Goal: Find specific page/section: Find specific page/section

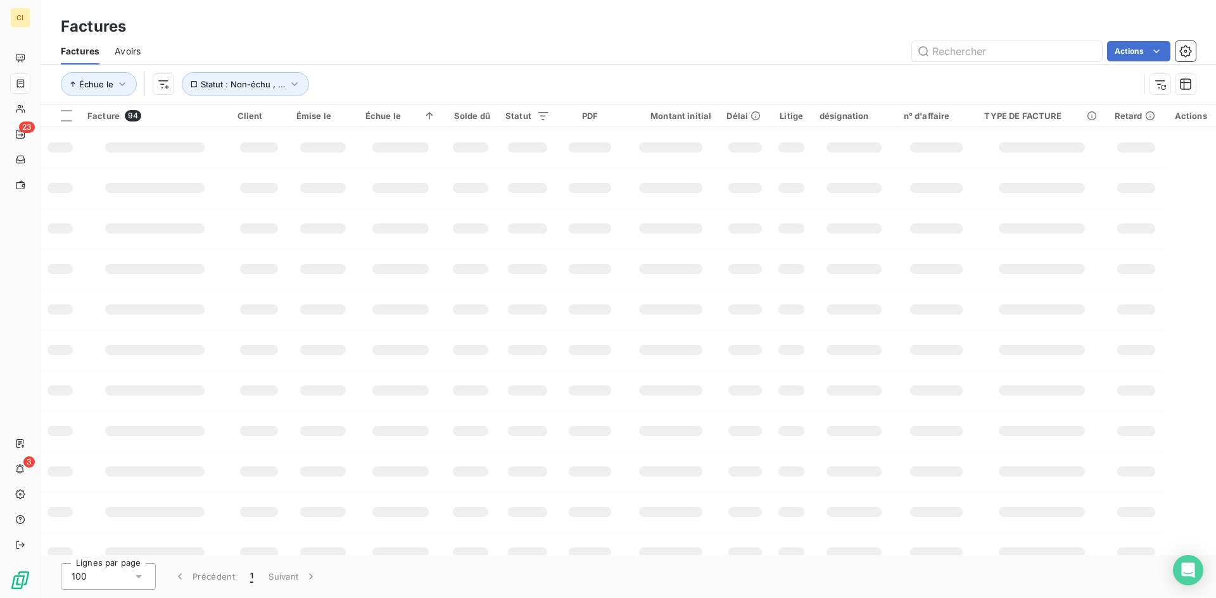
scroll to position [180, 0]
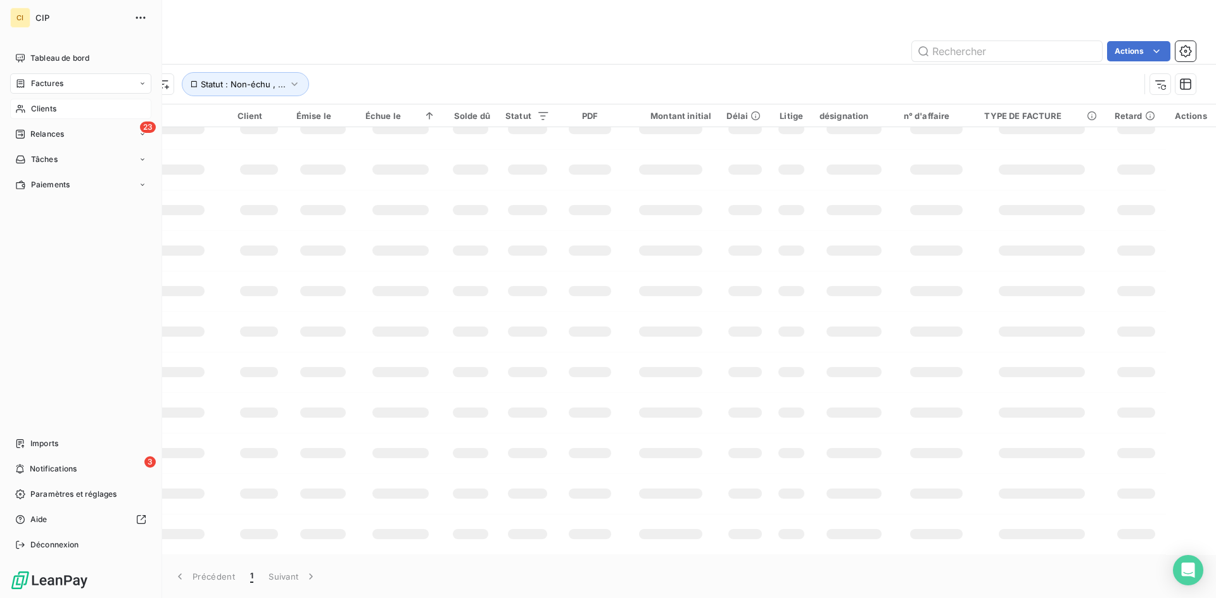
click at [34, 112] on span "Clients" at bounding box center [43, 108] width 25 height 11
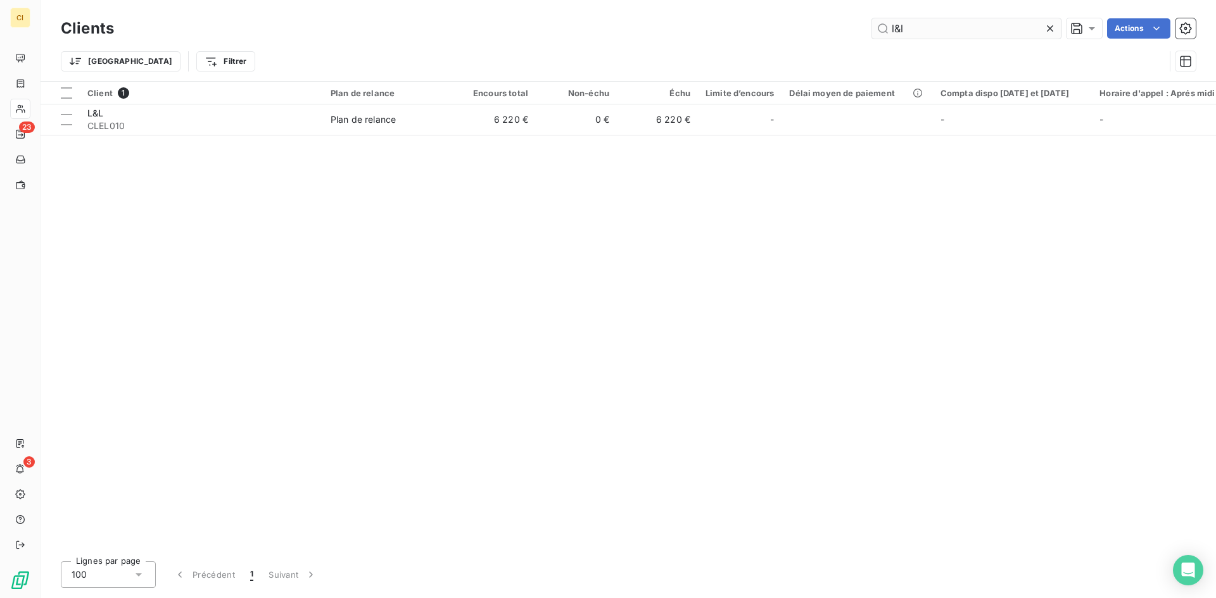
drag, startPoint x: 917, startPoint y: 28, endPoint x: 874, endPoint y: 30, distance: 42.5
click at [874, 30] on input "l&l" at bounding box center [966, 28] width 190 height 20
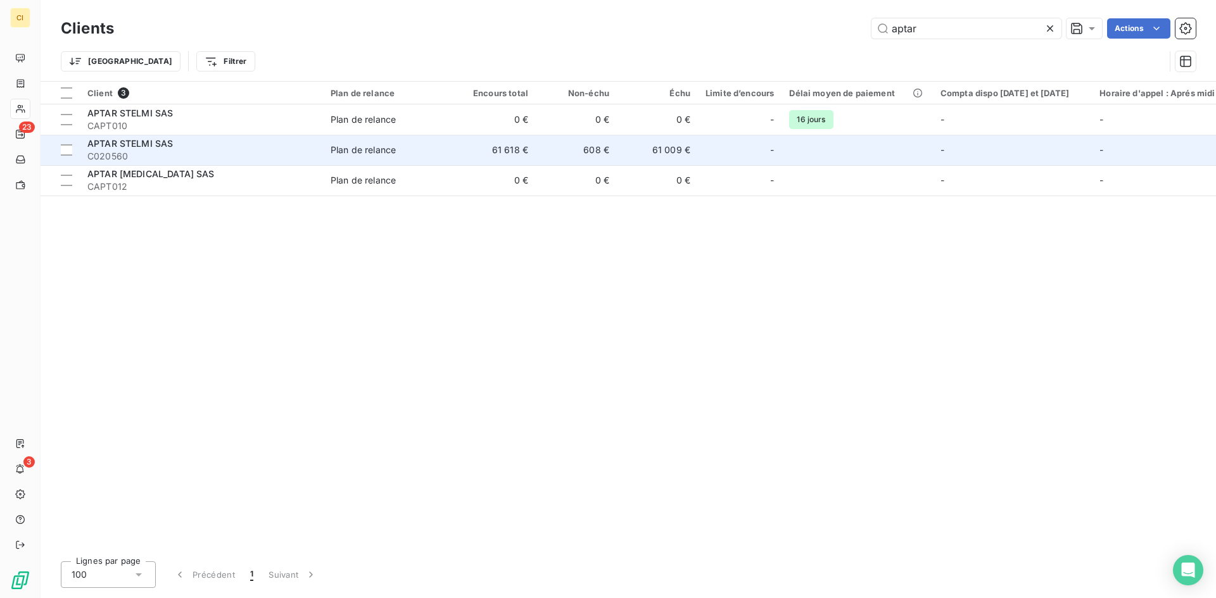
type input "aptar"
click at [516, 153] on td "61 618 €" at bounding box center [495, 150] width 81 height 30
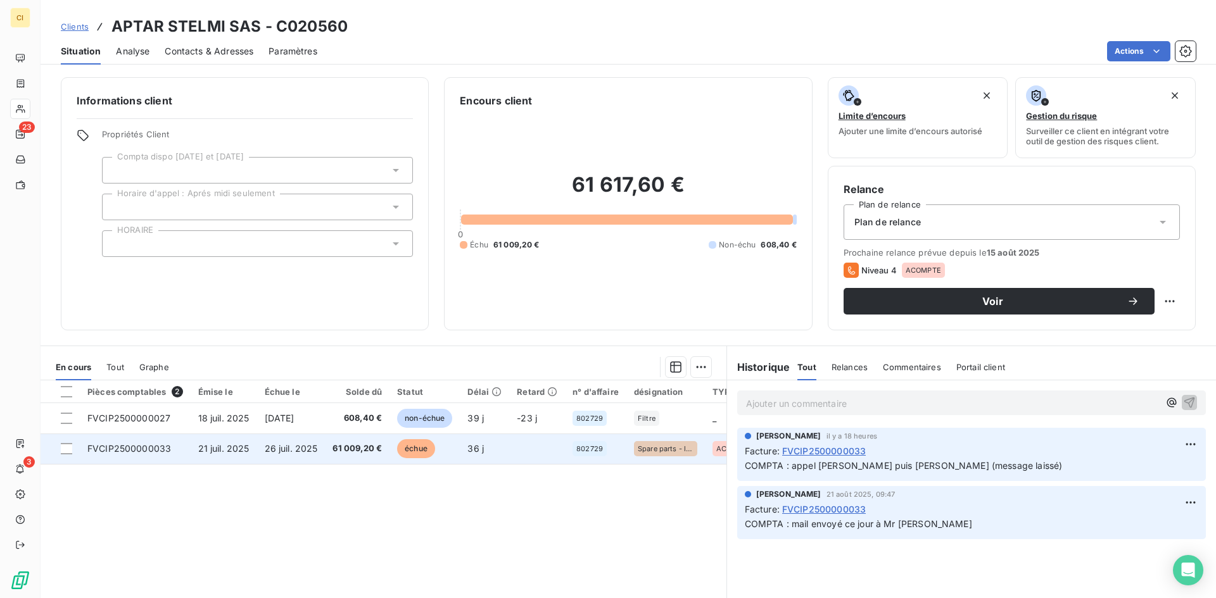
click at [275, 458] on td "26 juil. 2025" at bounding box center [291, 449] width 68 height 30
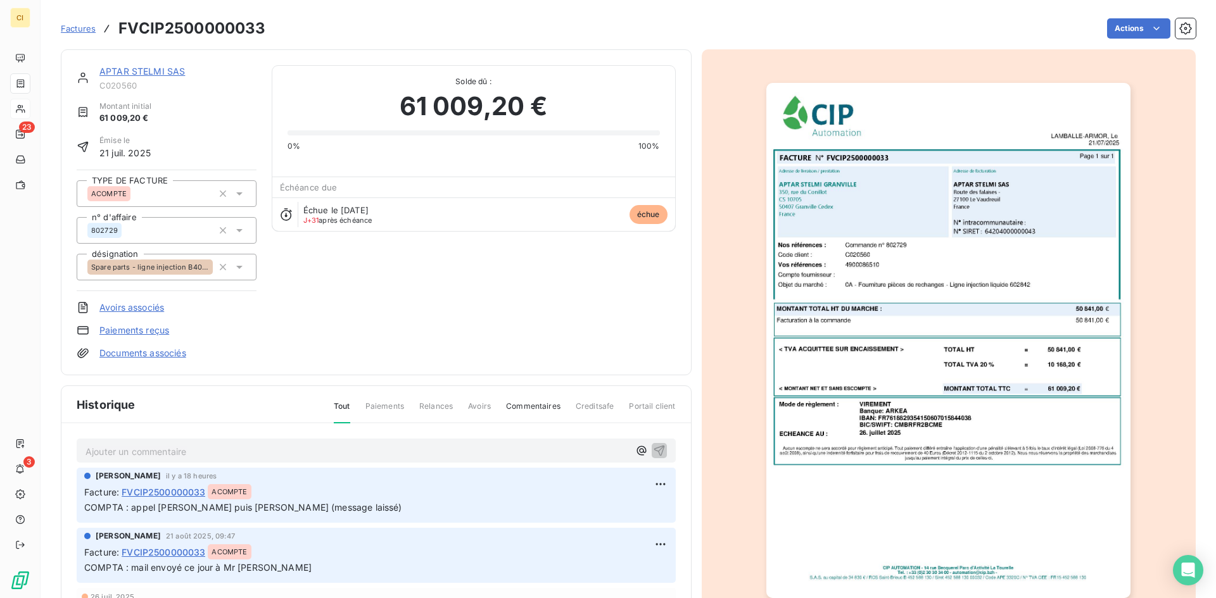
click at [146, 451] on p "Ajouter un commentaire ﻿" at bounding box center [356, 452] width 543 height 16
click at [172, 452] on span "COMPTA : réception faite ce jour" at bounding box center [155, 450] width 140 height 11
click at [229, 449] on p "COMPTA : réception faite ce jour" at bounding box center [356, 451] width 543 height 15
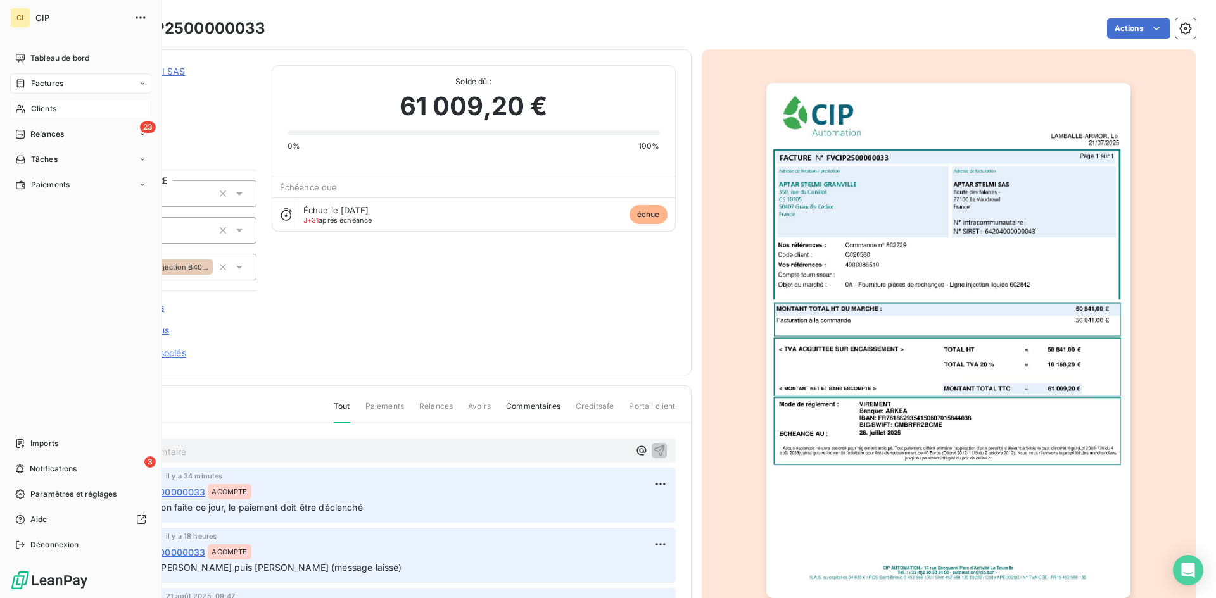
click at [46, 109] on span "Clients" at bounding box center [43, 108] width 25 height 11
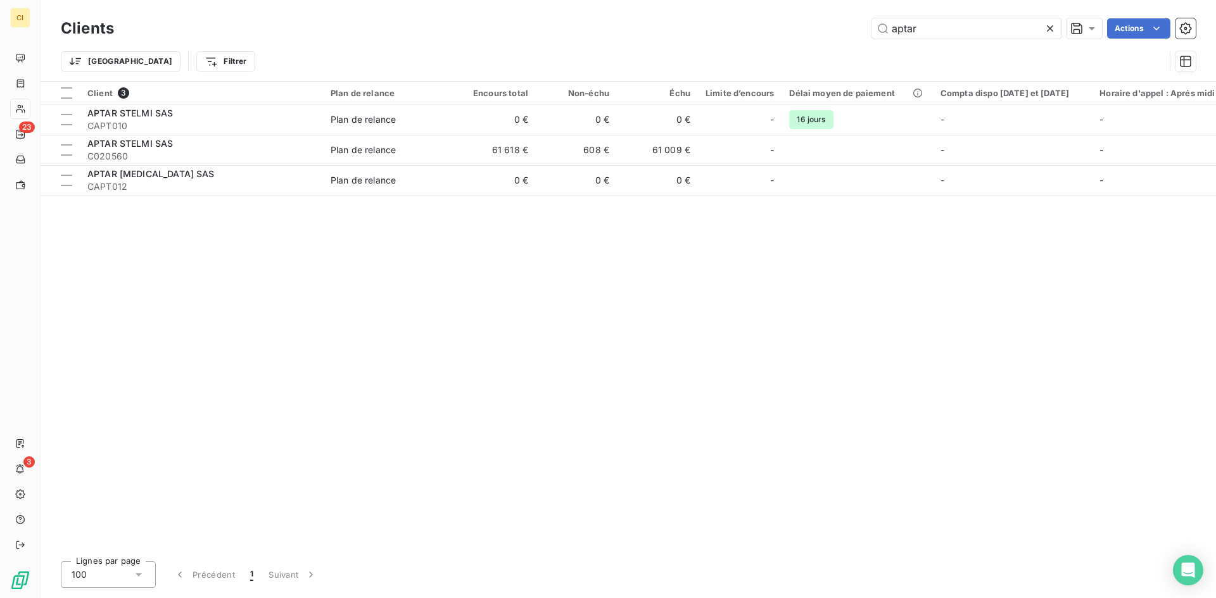
drag, startPoint x: 921, startPoint y: 27, endPoint x: 841, endPoint y: 30, distance: 79.8
click at [842, 30] on div "aptar Actions" at bounding box center [662, 28] width 1066 height 20
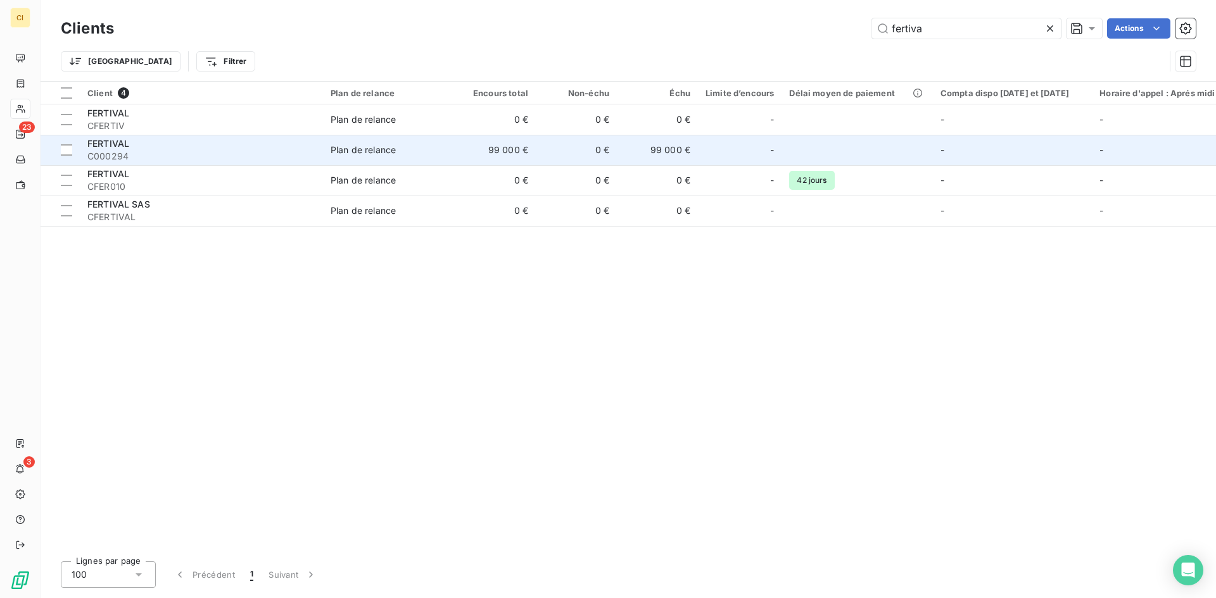
type input "fertiva"
click at [166, 143] on div "FERTIVAL" at bounding box center [201, 143] width 228 height 13
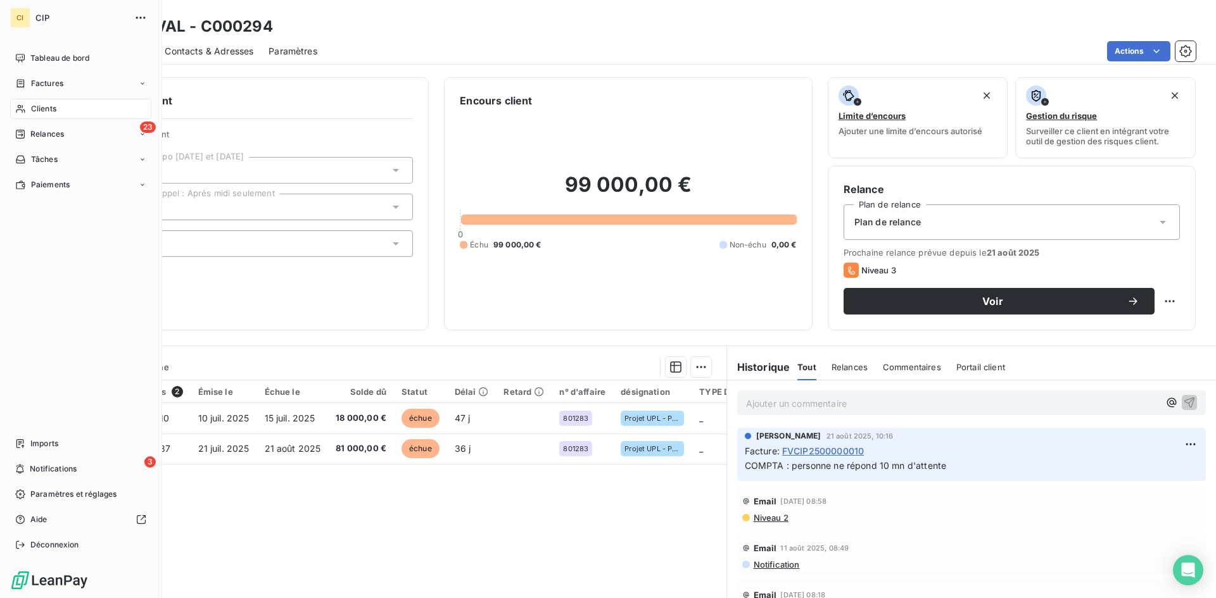
click at [49, 104] on span "Clients" at bounding box center [43, 108] width 25 height 11
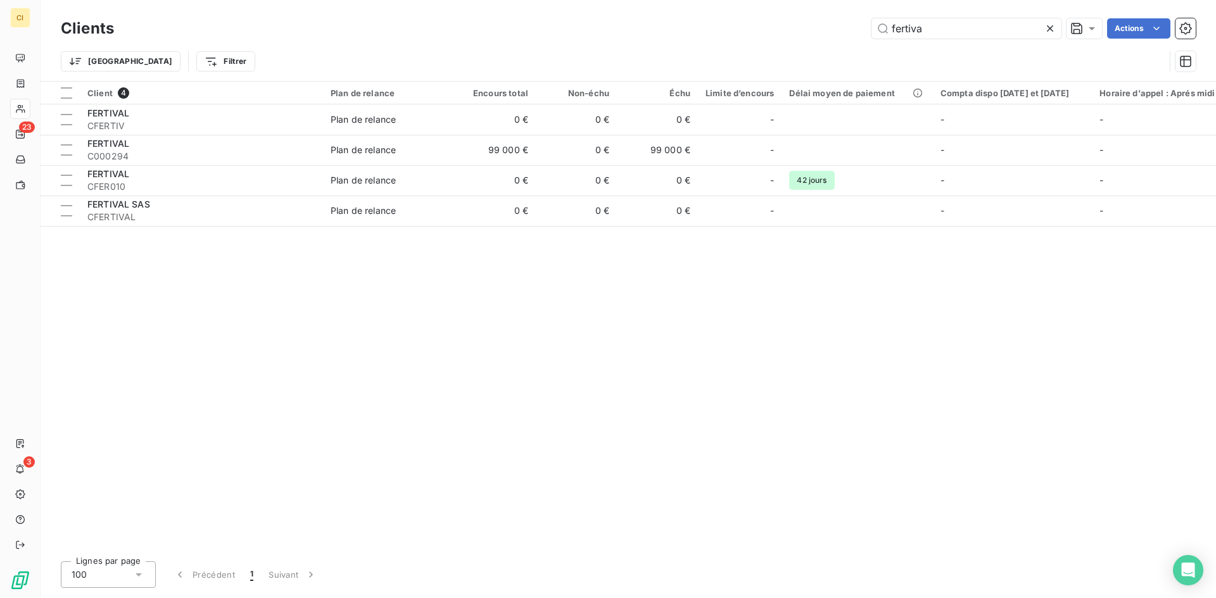
drag, startPoint x: 934, startPoint y: 32, endPoint x: 847, endPoint y: 35, distance: 87.4
click at [847, 35] on div "fertiva Actions" at bounding box center [662, 28] width 1066 height 20
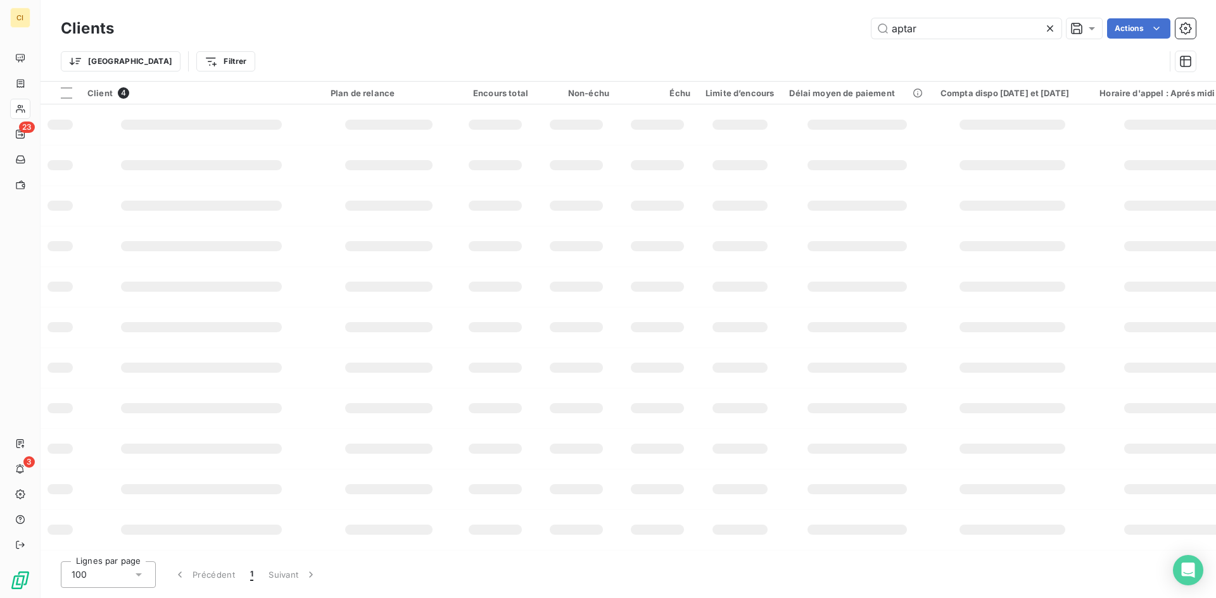
type input "aptar"
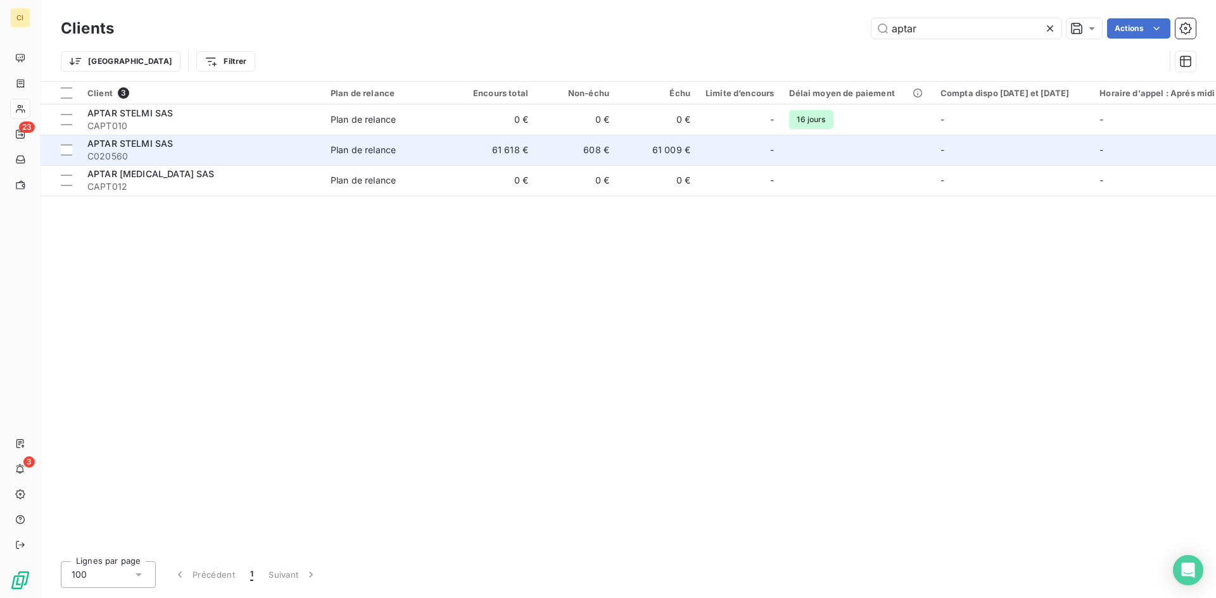
click at [102, 156] on span "C020560" at bounding box center [201, 156] width 228 height 13
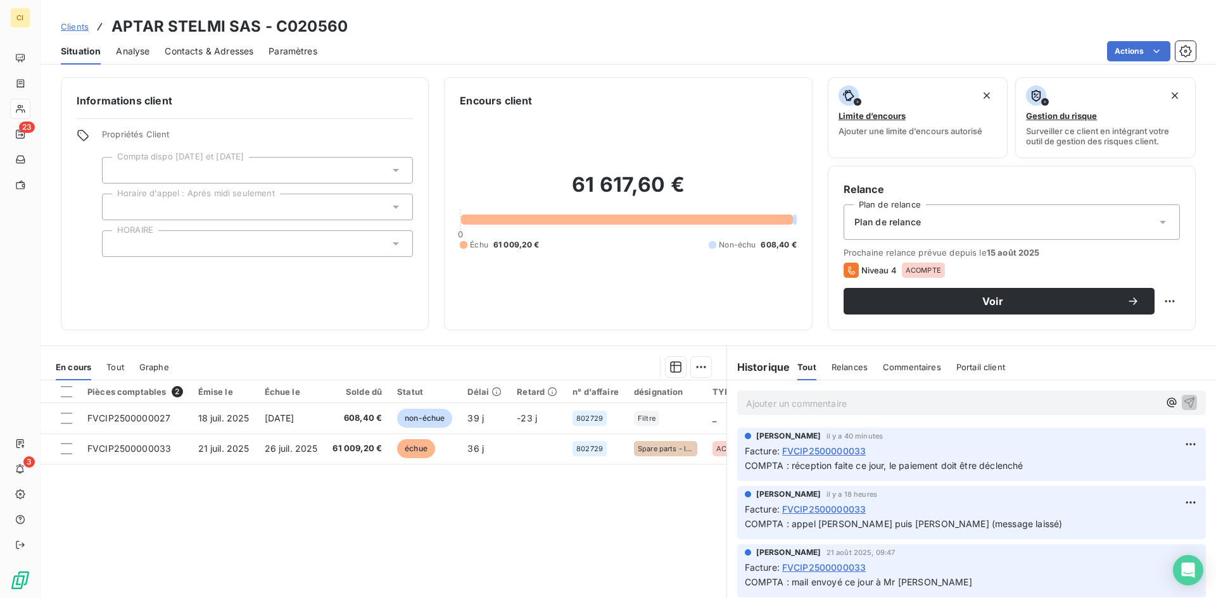
click at [199, 51] on span "Contacts & Adresses" at bounding box center [209, 51] width 89 height 13
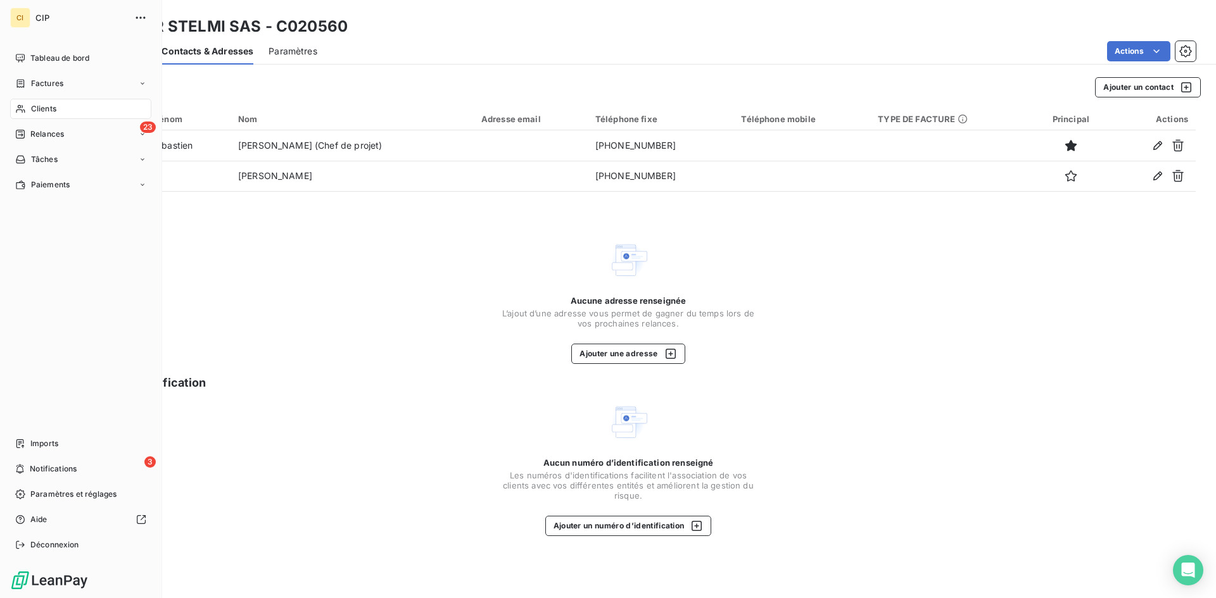
click at [34, 108] on span "Clients" at bounding box center [43, 108] width 25 height 11
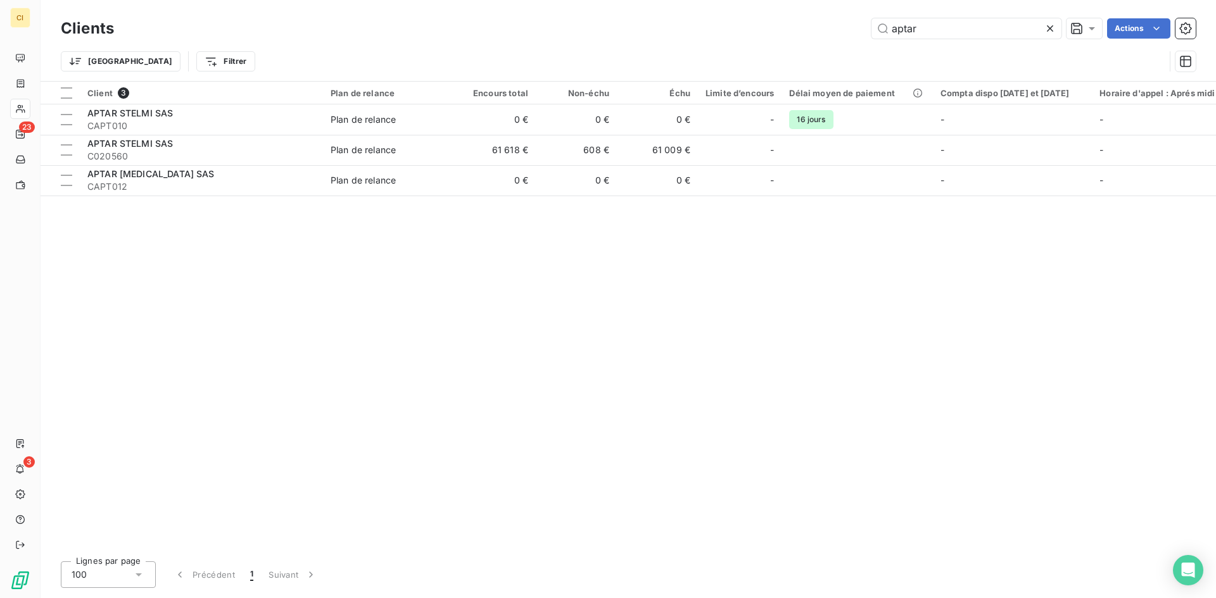
drag, startPoint x: 919, startPoint y: 27, endPoint x: 864, endPoint y: 34, distance: 55.0
click at [864, 34] on div "aptar Actions" at bounding box center [662, 28] width 1066 height 20
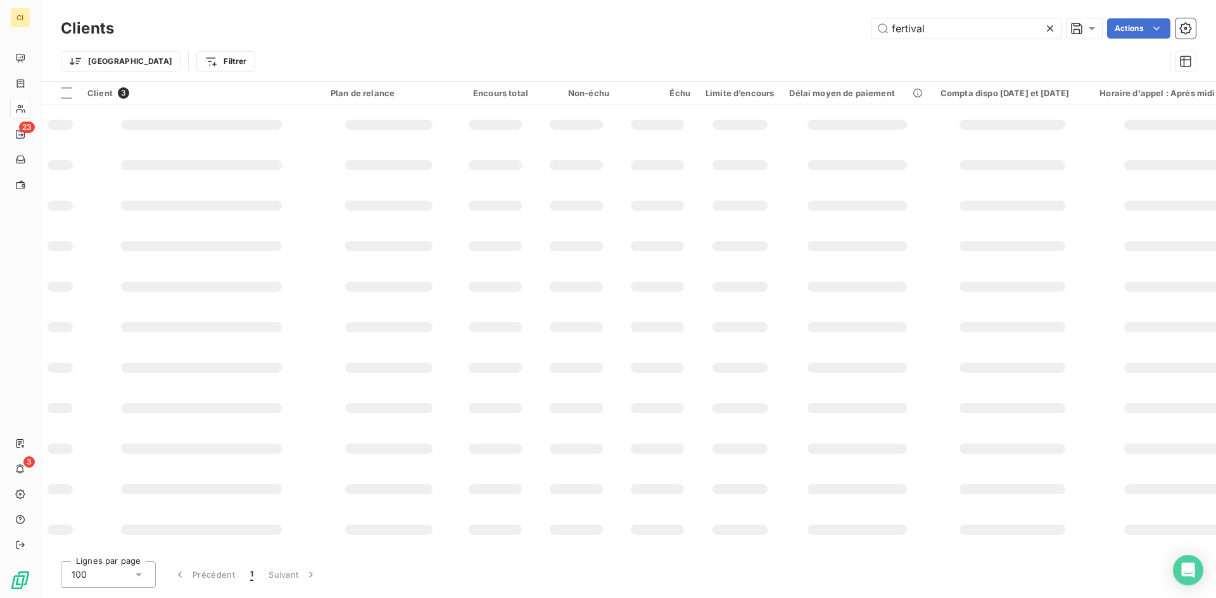
type input "fertival"
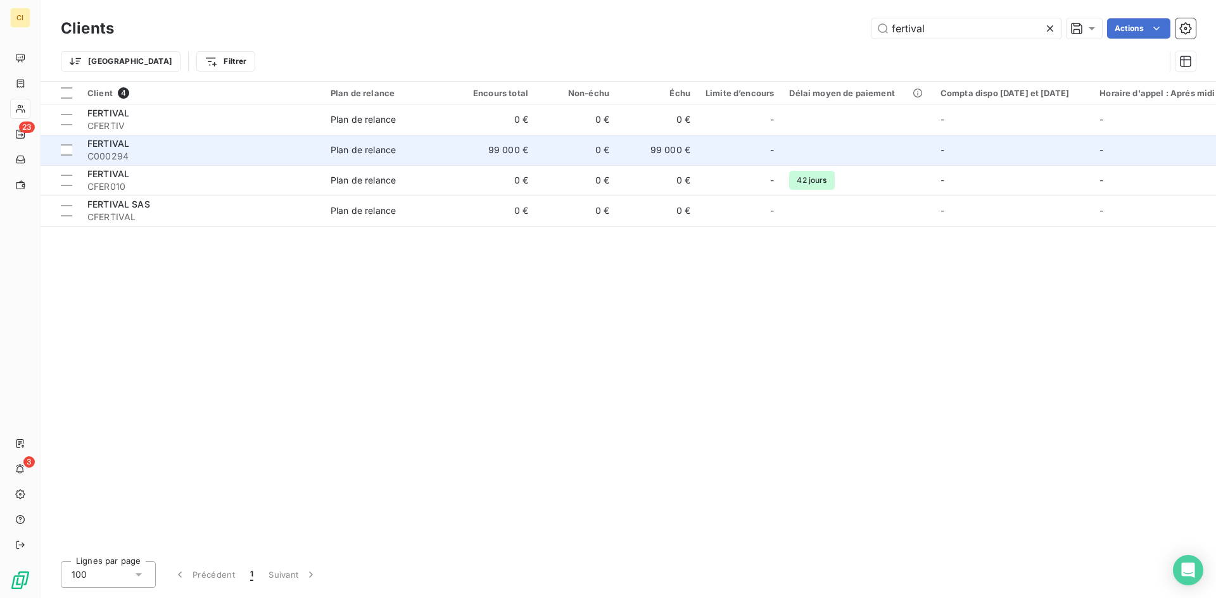
click at [506, 152] on td "99 000 €" at bounding box center [495, 150] width 81 height 30
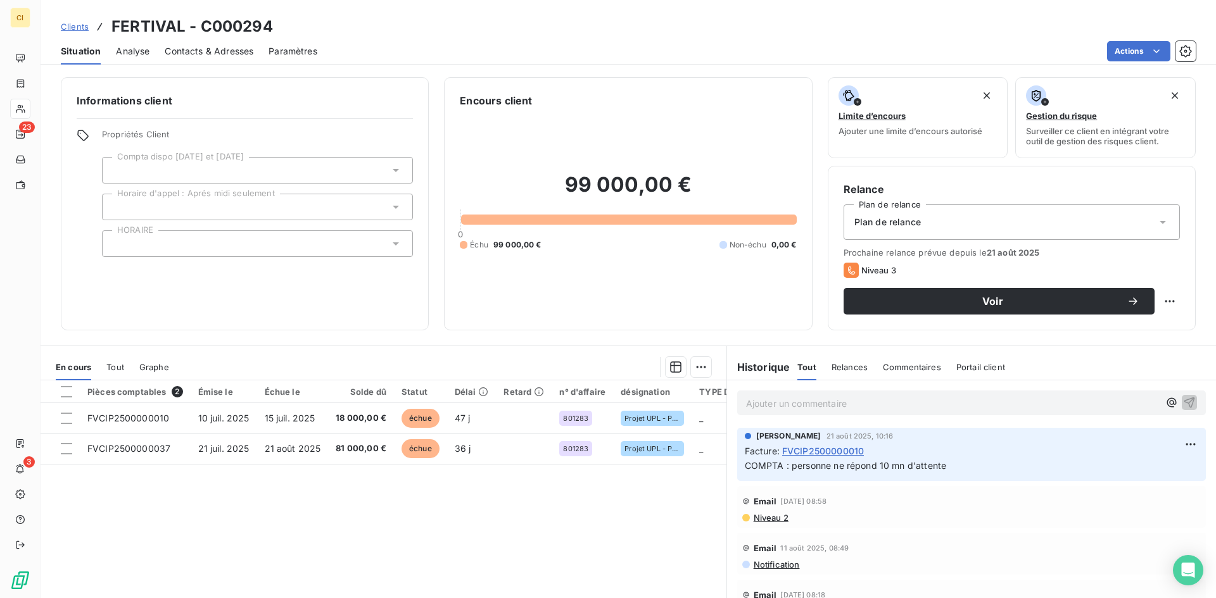
click at [783, 403] on p "Ajouter un commentaire ﻿" at bounding box center [952, 404] width 413 height 16
